Goal: Check status: Check status

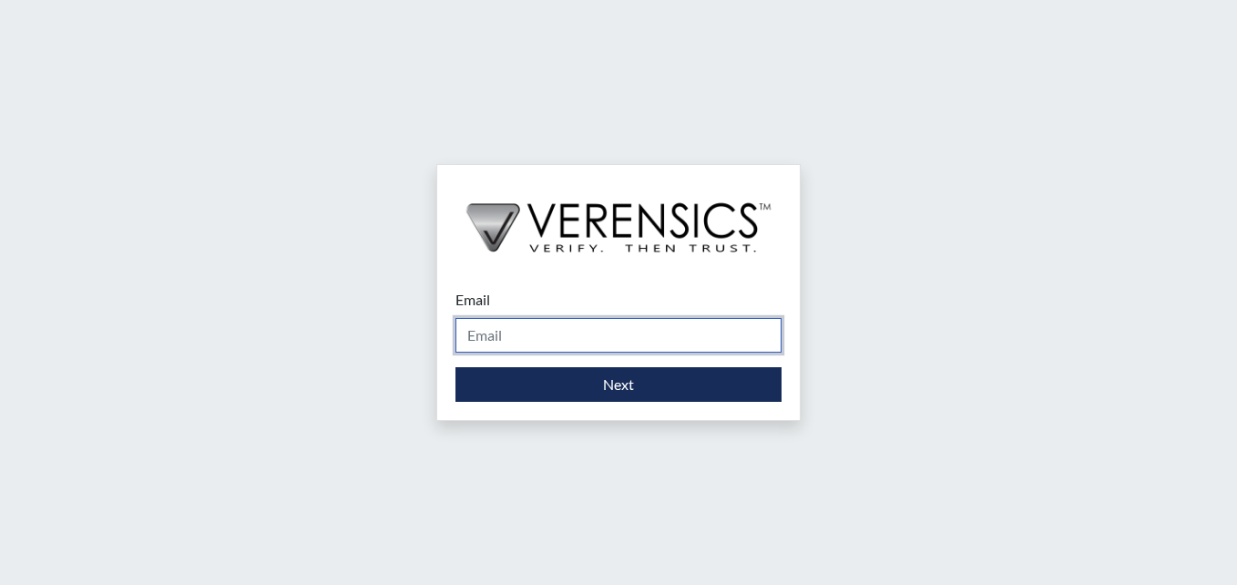
click at [591, 340] on input "Email" at bounding box center [618, 335] width 326 height 35
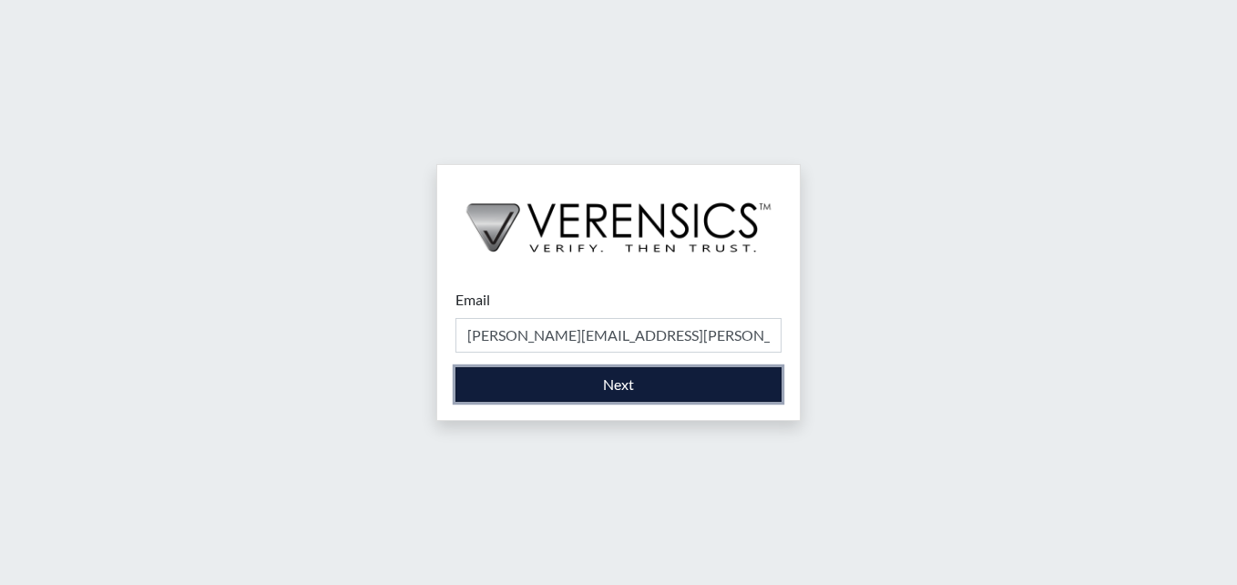
click at [594, 386] on button "Next" at bounding box center [618, 384] width 326 height 35
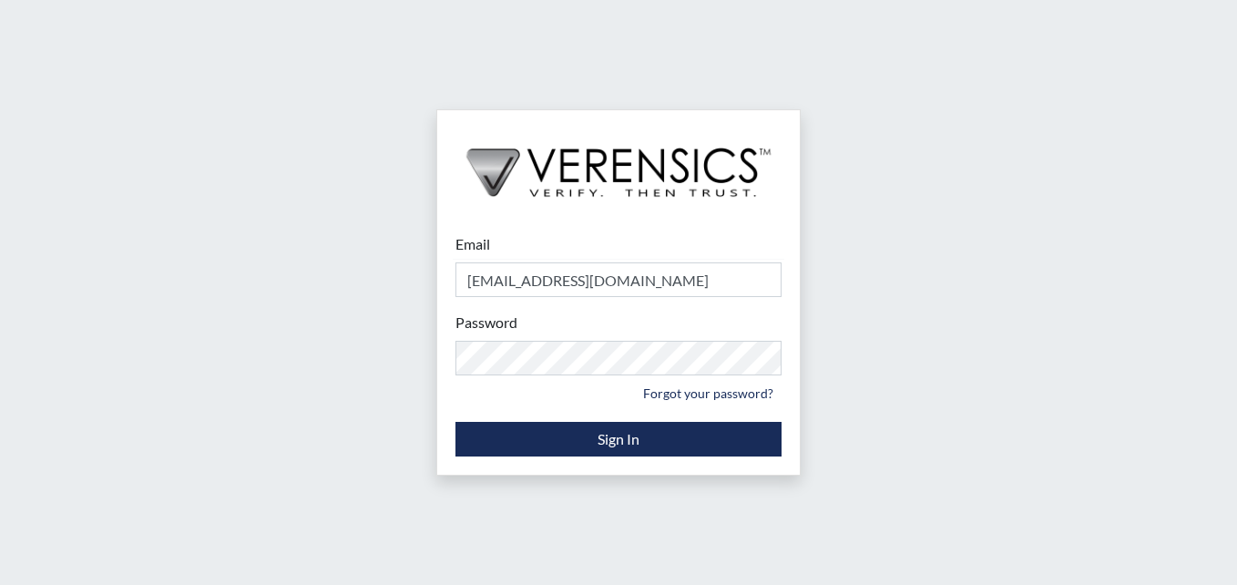
drag, startPoint x: 893, startPoint y: 344, endPoint x: 872, endPoint y: 338, distance: 21.9
click at [893, 343] on div "Email [EMAIL_ADDRESS][DOMAIN_NAME] Please provide your email address. Password …" at bounding box center [618, 292] width 1237 height 585
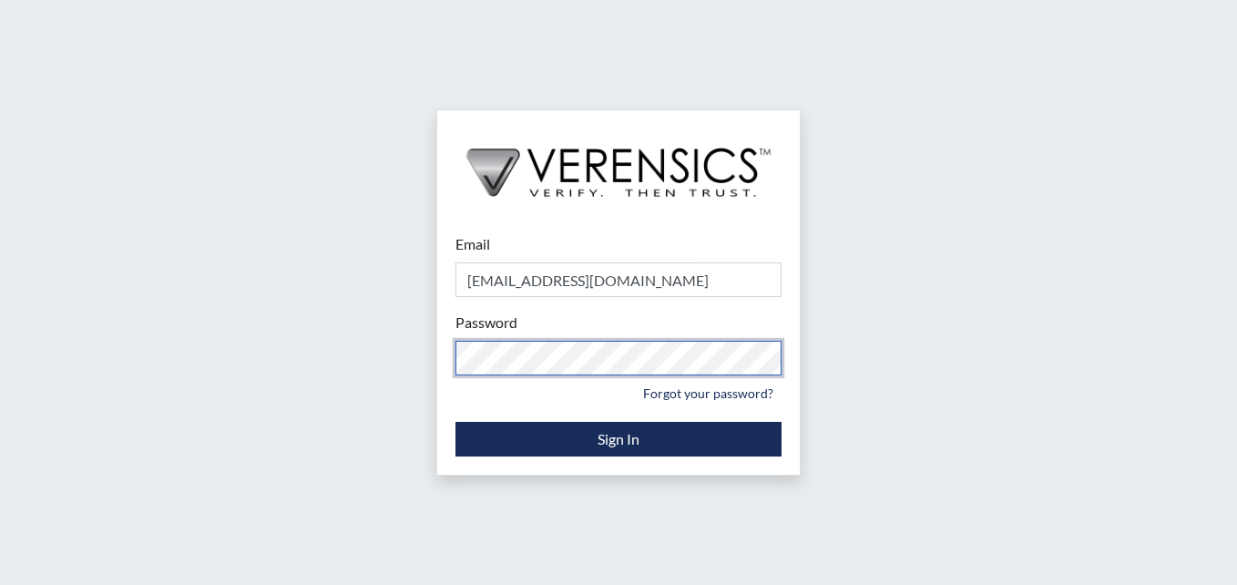
click at [138, 298] on div "Email [EMAIL_ADDRESS][DOMAIN_NAME] Please provide your email address. Password …" at bounding box center [618, 292] width 1237 height 585
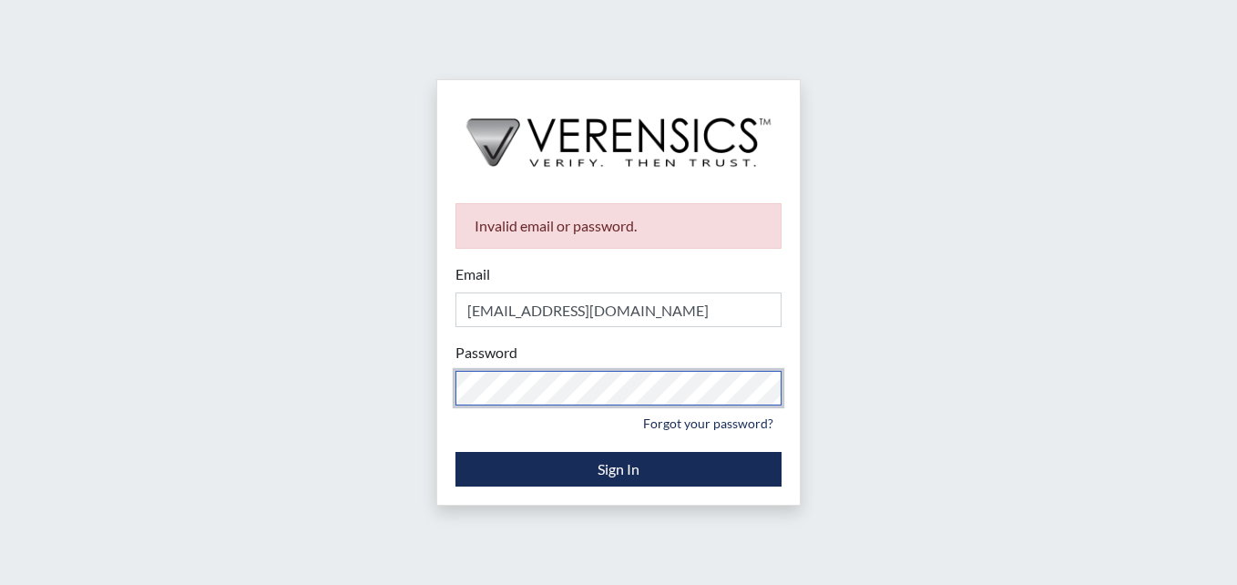
click at [97, 327] on div "Invalid email or password. Email [EMAIL_ADDRESS][DOMAIN_NAME] Please provide yo…" at bounding box center [618, 292] width 1237 height 585
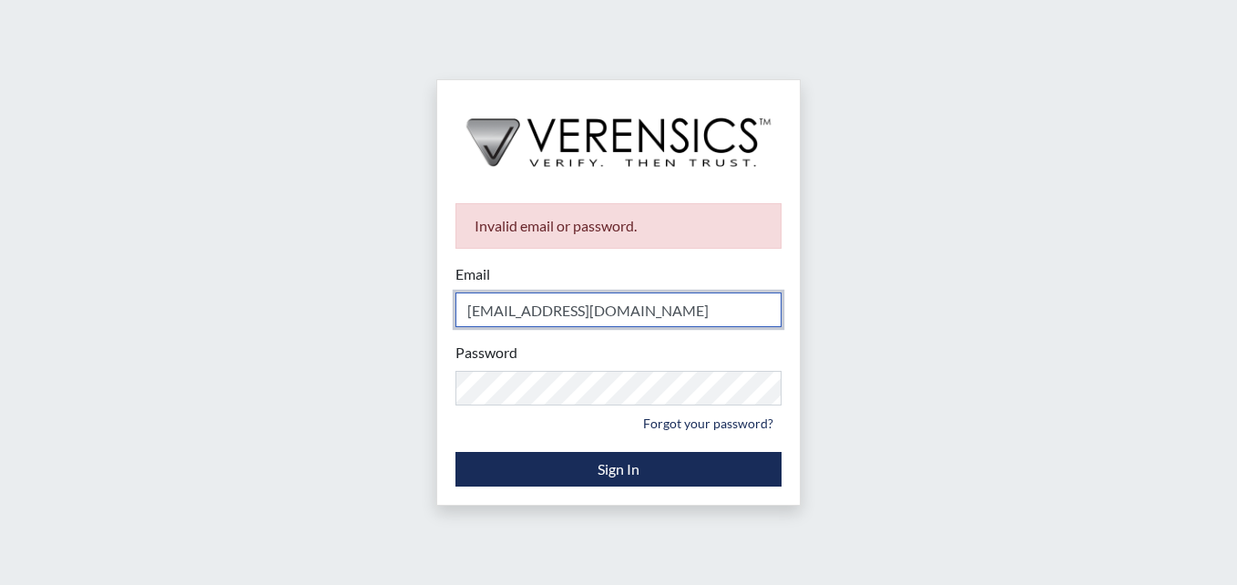
drag, startPoint x: 693, startPoint y: 309, endPoint x: 56, endPoint y: 265, distance: 638.1
click at [123, 274] on div "Invalid email or password. Email [EMAIL_ADDRESS][DOMAIN_NAME] Please provide yo…" at bounding box center [618, 292] width 1237 height 585
type input "[PERSON_NAME][EMAIL_ADDRESS][PERSON_NAME][DOMAIN_NAME]"
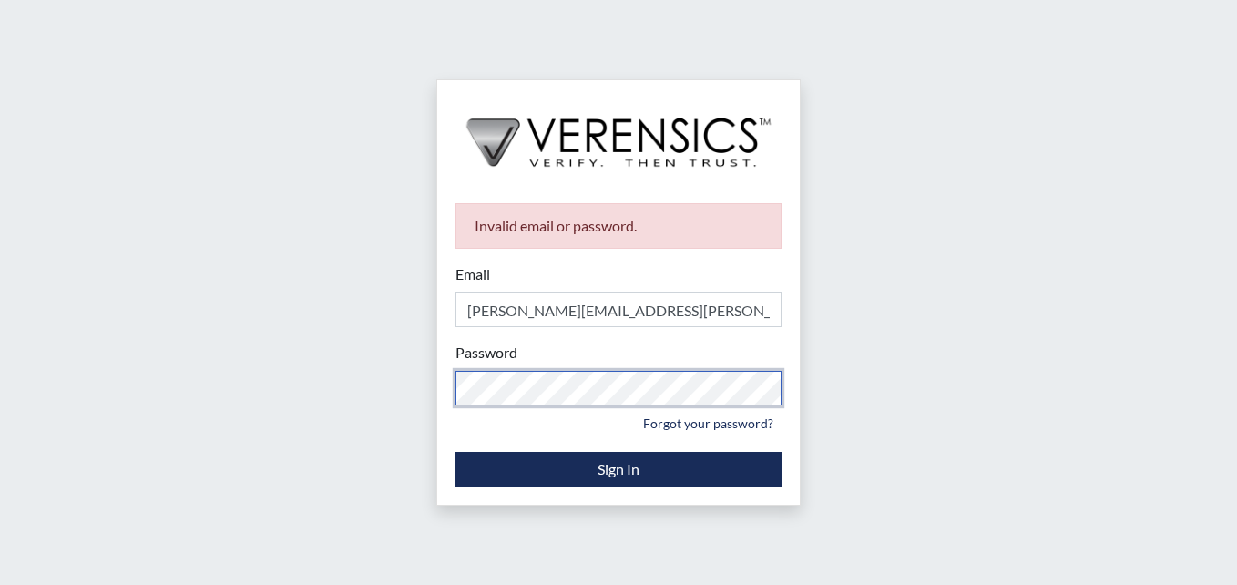
click at [0, 251] on html "Invalid email or password. Email [PERSON_NAME][EMAIL_ADDRESS][PERSON_NAME][DOMA…" at bounding box center [618, 292] width 1237 height 585
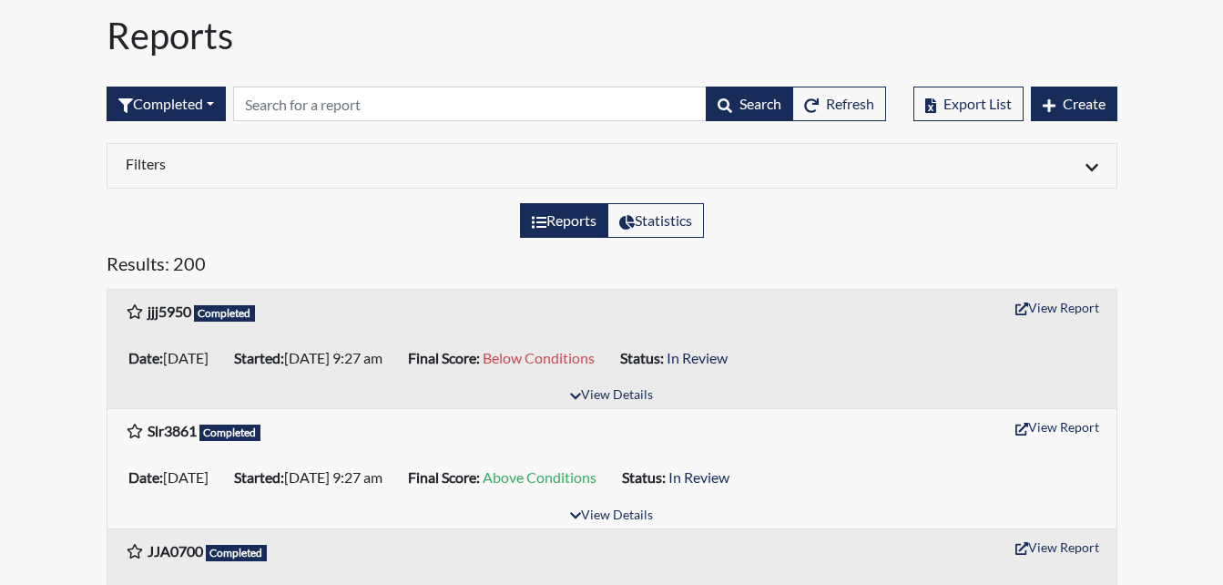
scroll to position [91, 0]
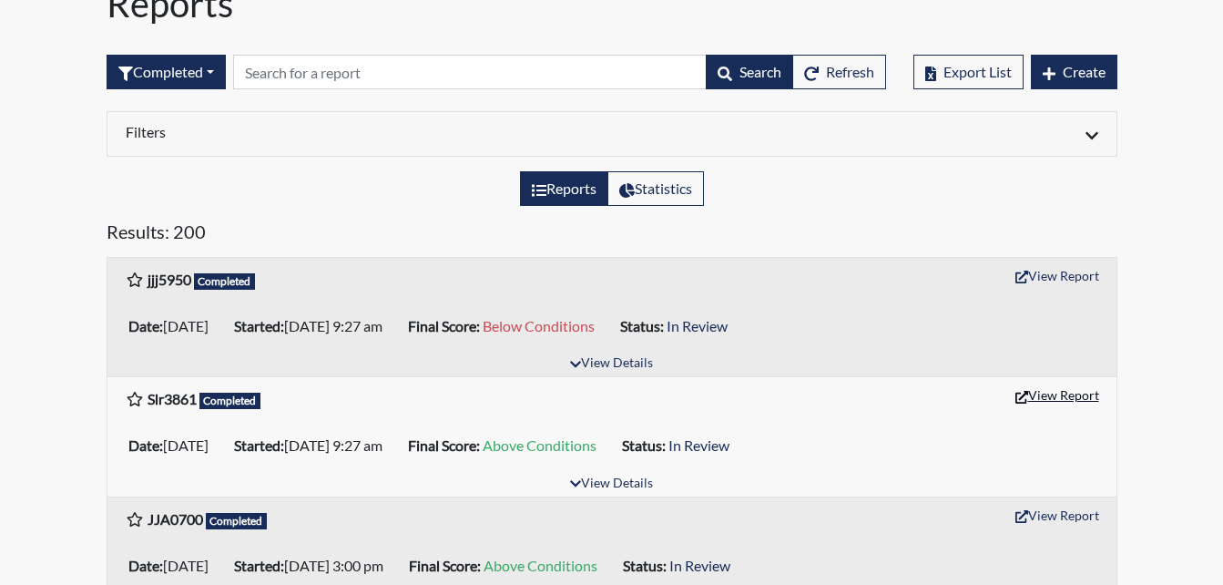
click at [1042, 392] on button "View Report" at bounding box center [1057, 395] width 100 height 28
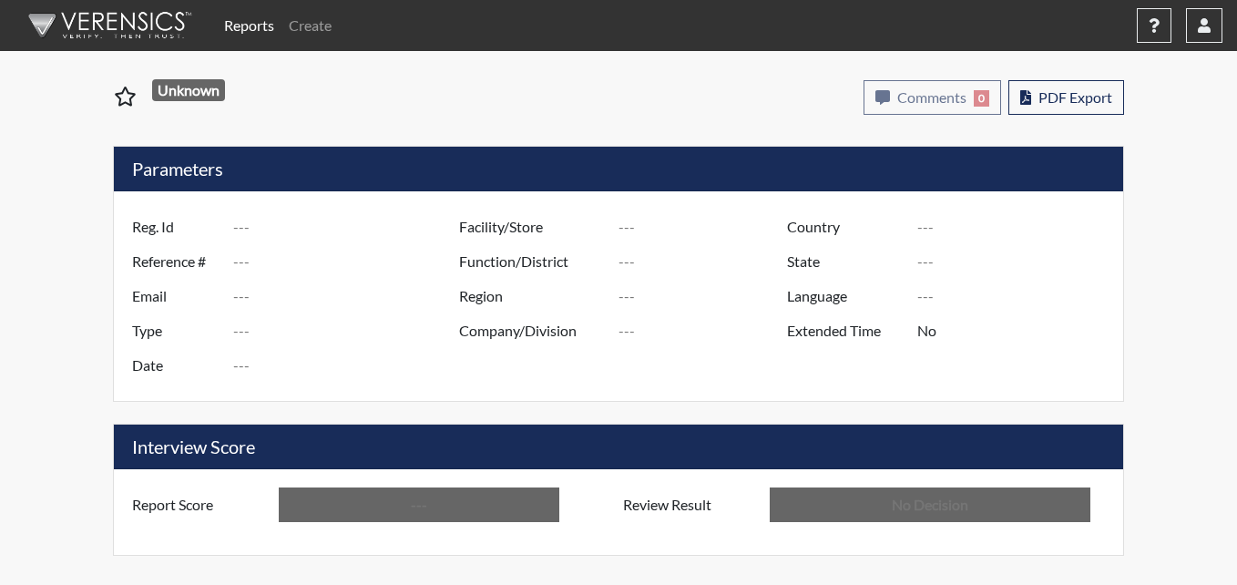
type input "Slr3861"
type input "51577"
type input "---"
type input "Corrections Pre-Employment"
type input "Oct 3, 2025"
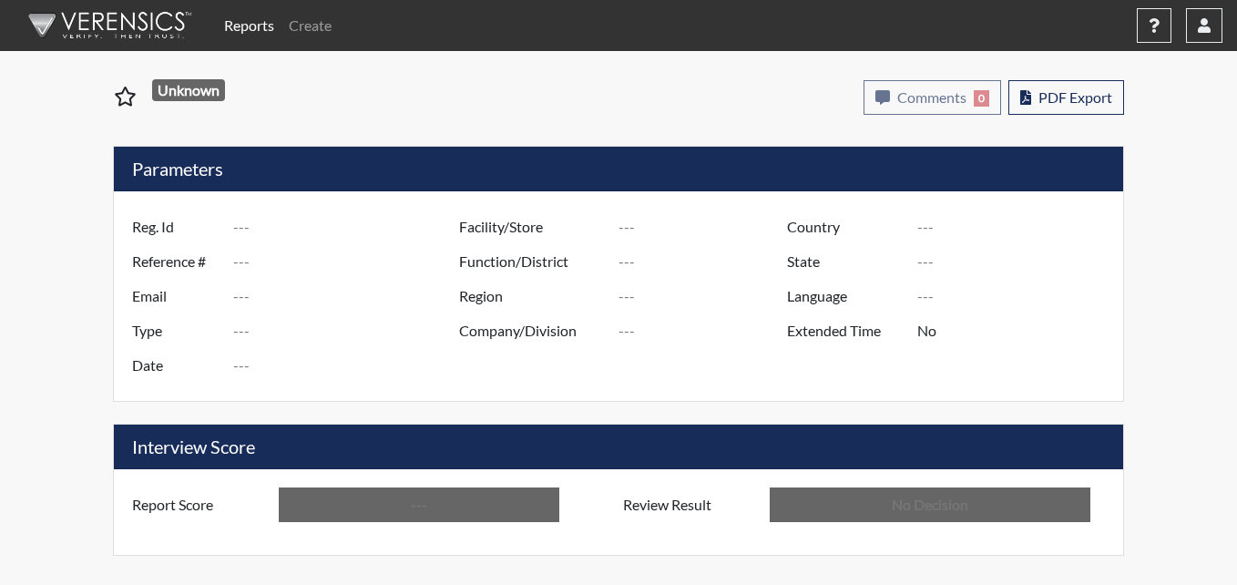
type input "Metro Re-Entry Facility"
type input "[GEOGRAPHIC_DATA]"
type input "[US_STATE]"
type input "English"
type input "Above Conditions"
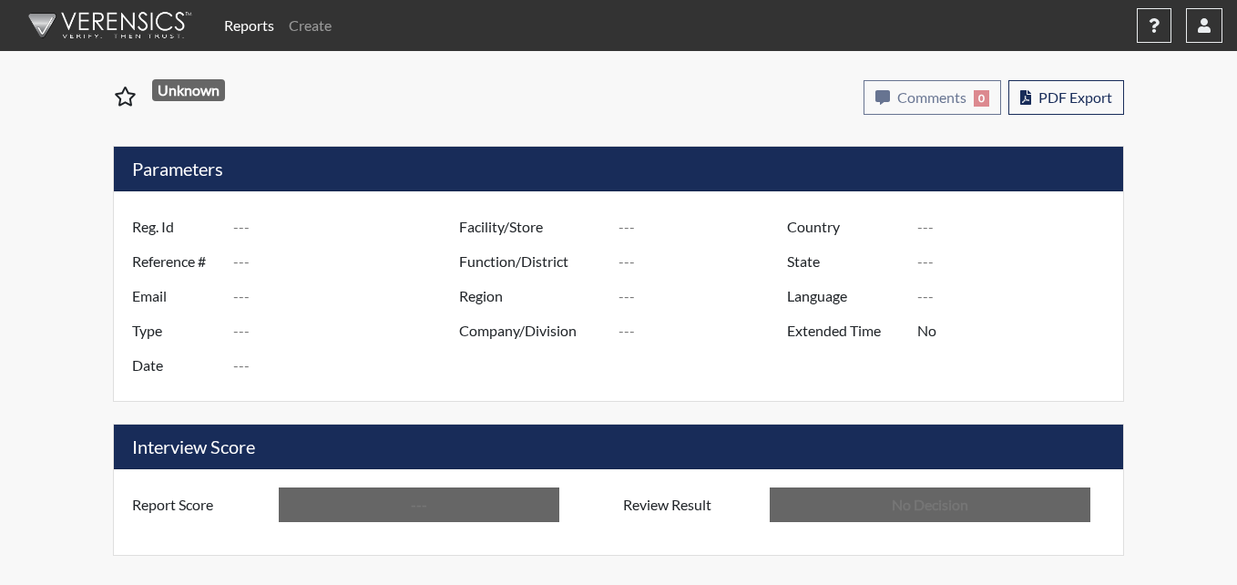
type input "In Review"
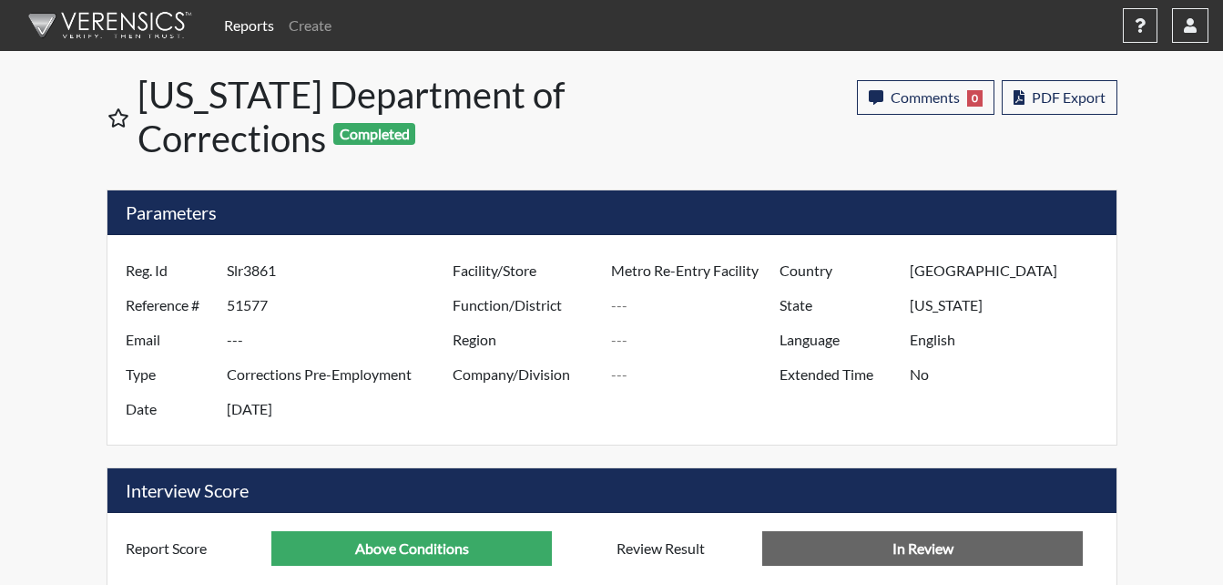
scroll to position [910467, 910013]
